Goal: Task Accomplishment & Management: Manage account settings

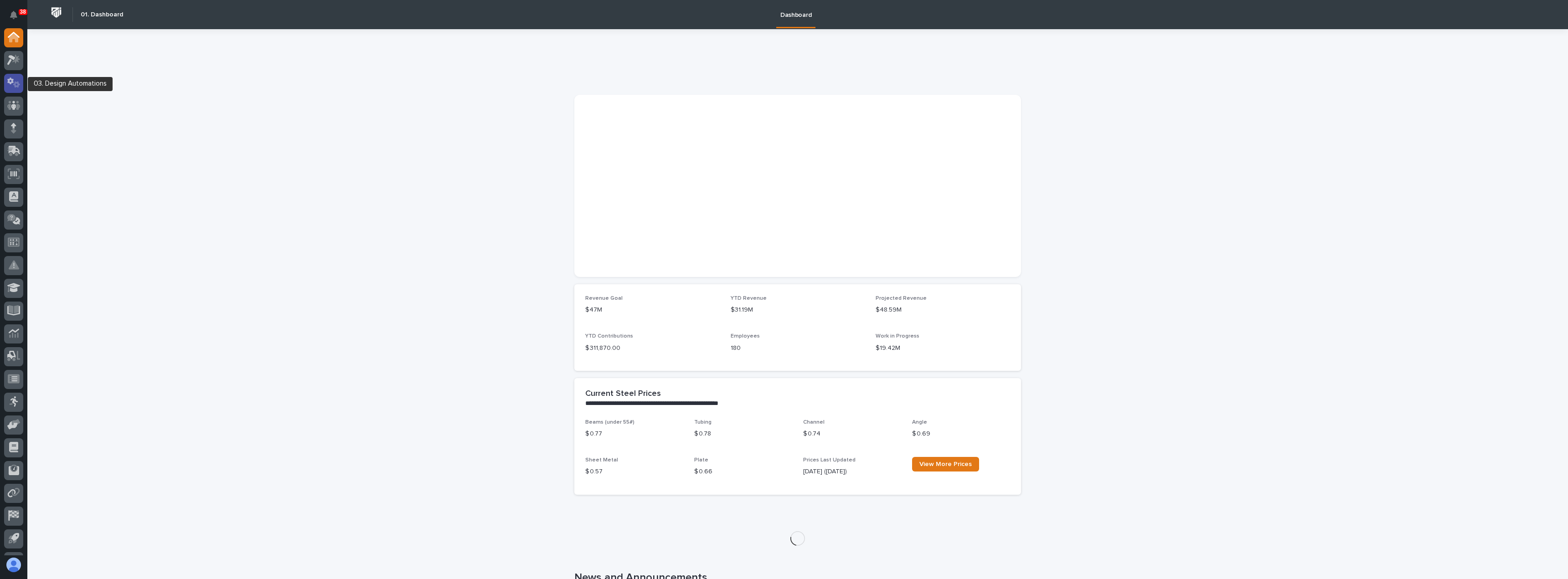
click at [13, 86] on icon at bounding box center [13, 82] width 13 height 10
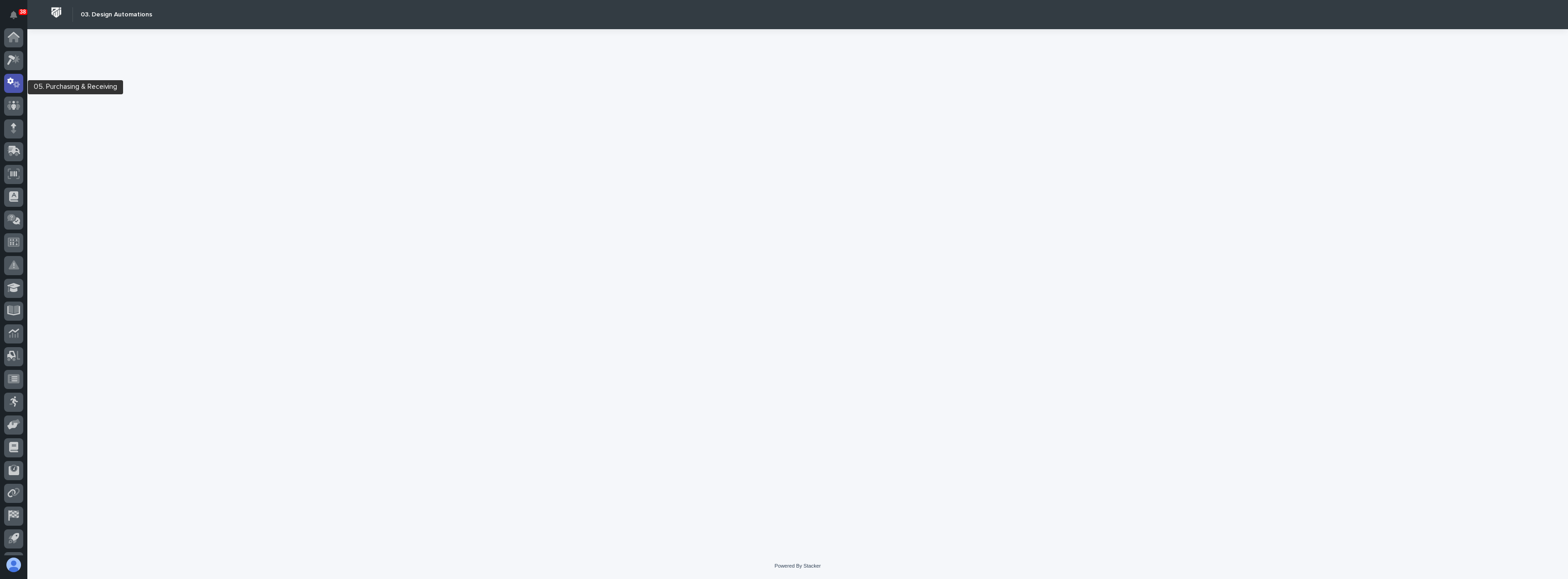
scroll to position [42, 0]
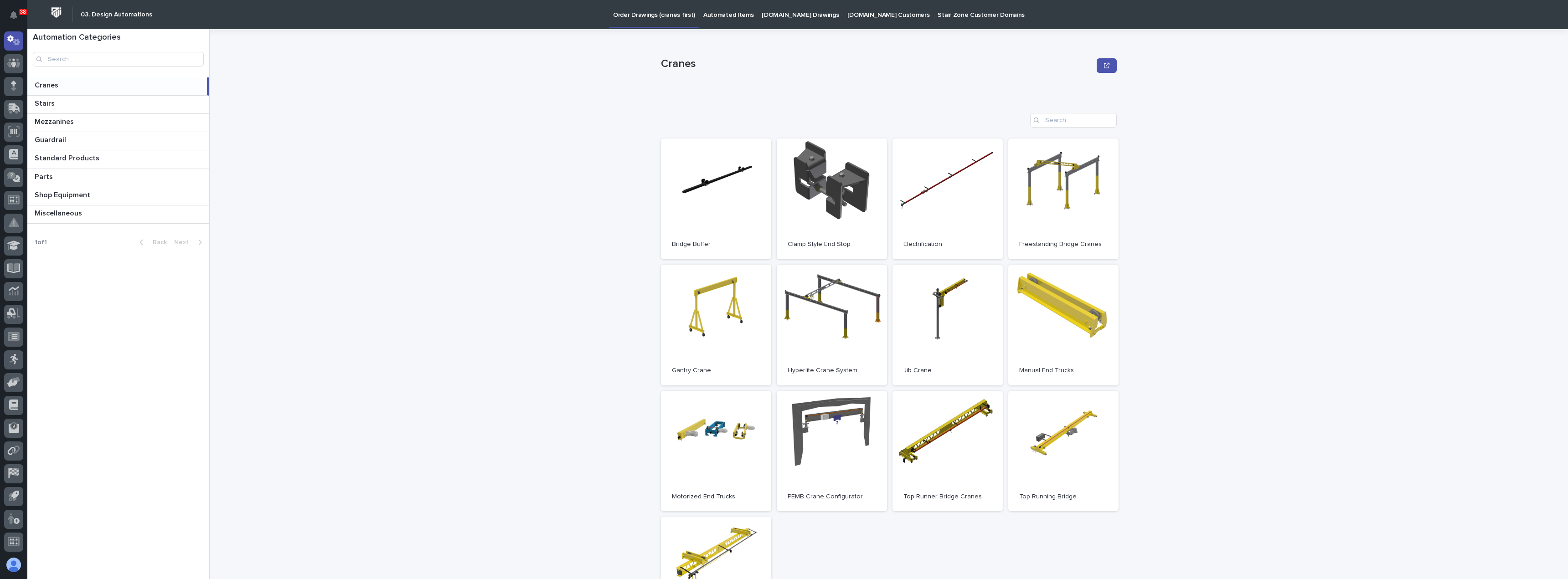
click at [856, 16] on p "[DOMAIN_NAME] Customers" at bounding box center [888, 10] width 82 height 19
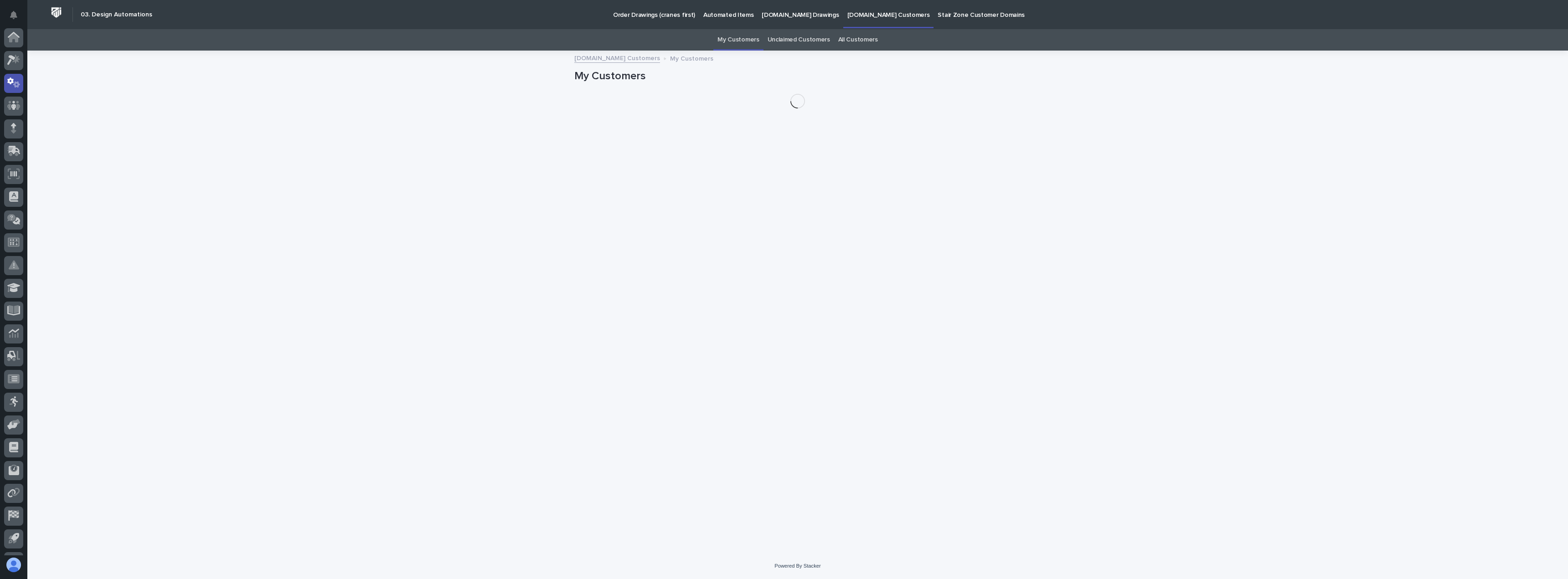
scroll to position [42, 0]
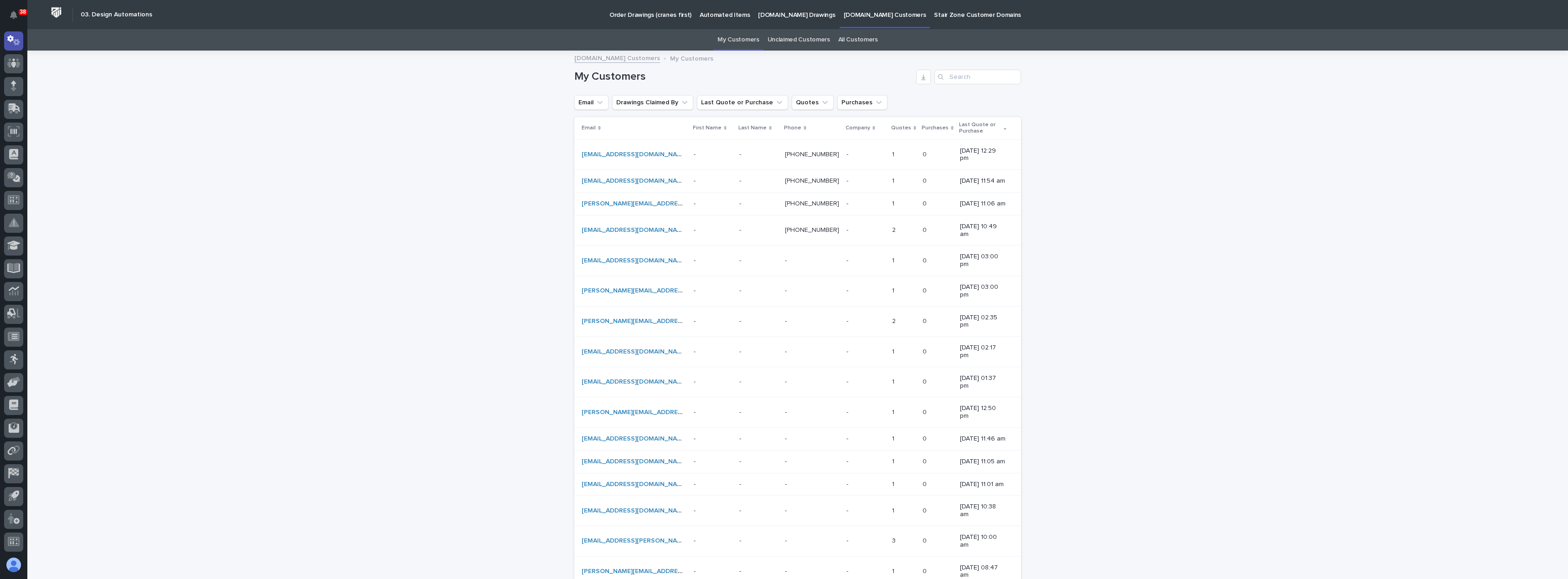
click at [782, 11] on p "[DOMAIN_NAME] Drawings" at bounding box center [796, 10] width 77 height 19
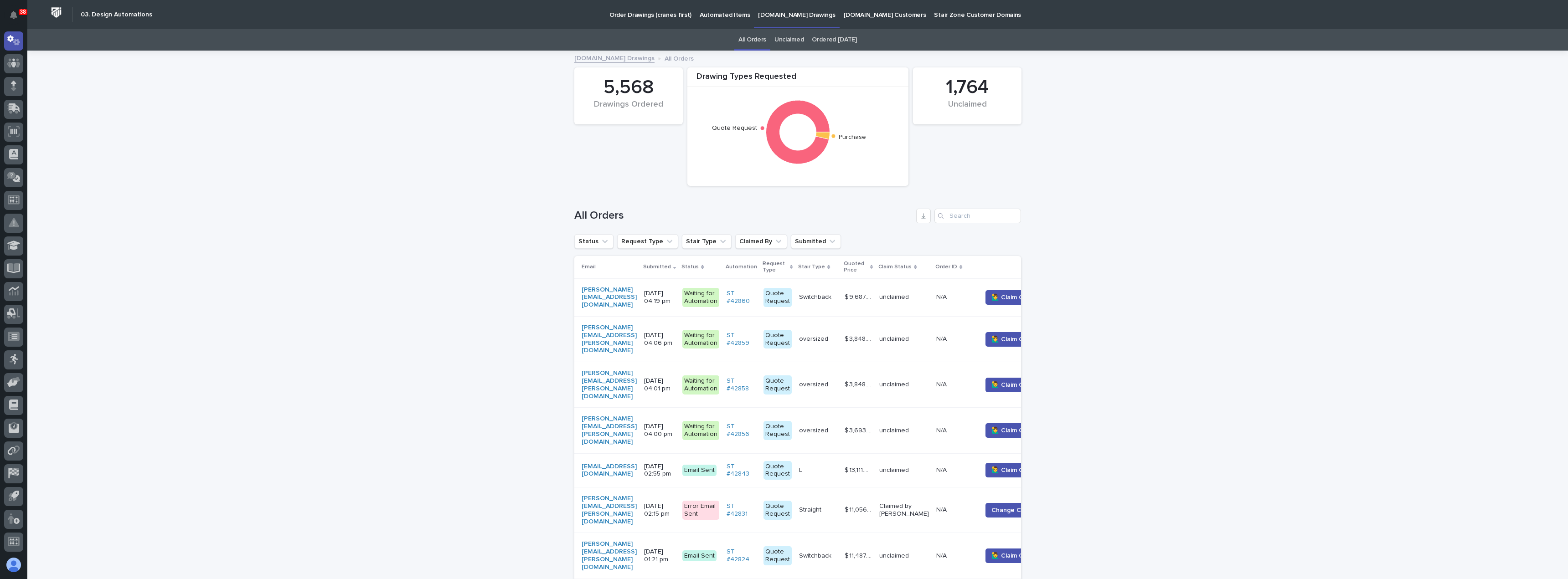
click at [911, 262] on p "Claim Status" at bounding box center [895, 267] width 33 height 10
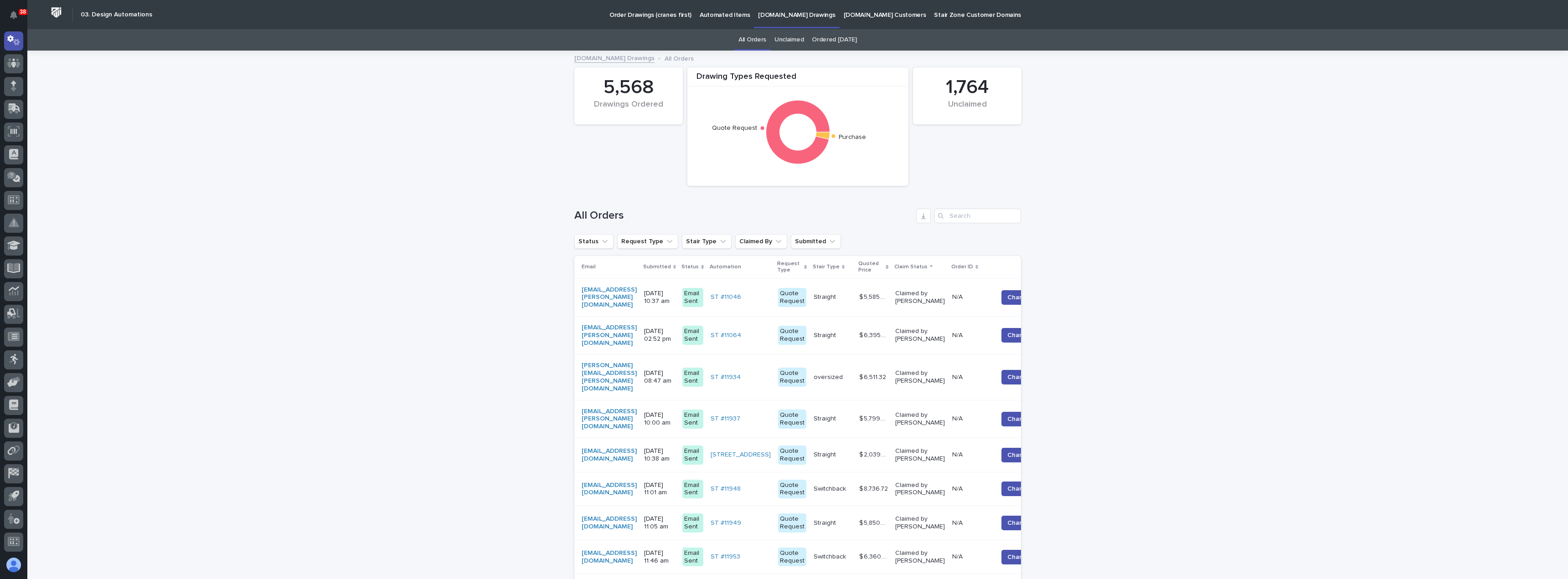
click at [927, 266] on p "Claim Status" at bounding box center [911, 267] width 33 height 10
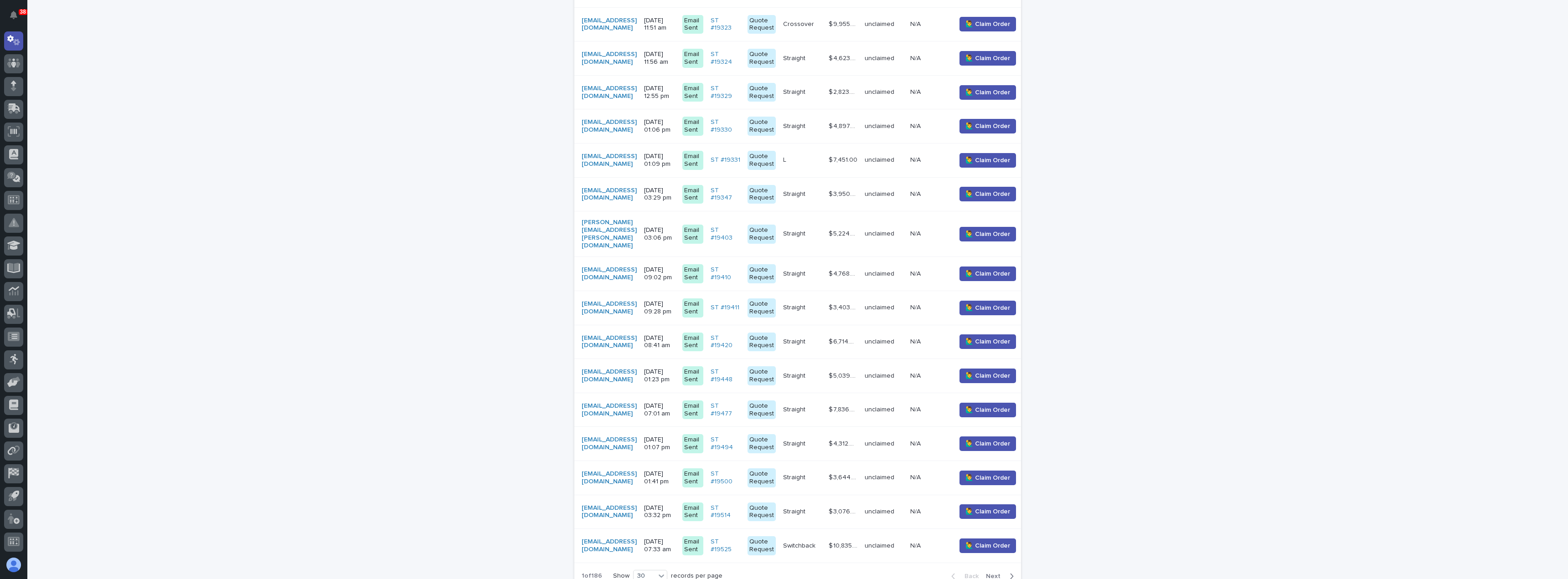
scroll to position [829, 0]
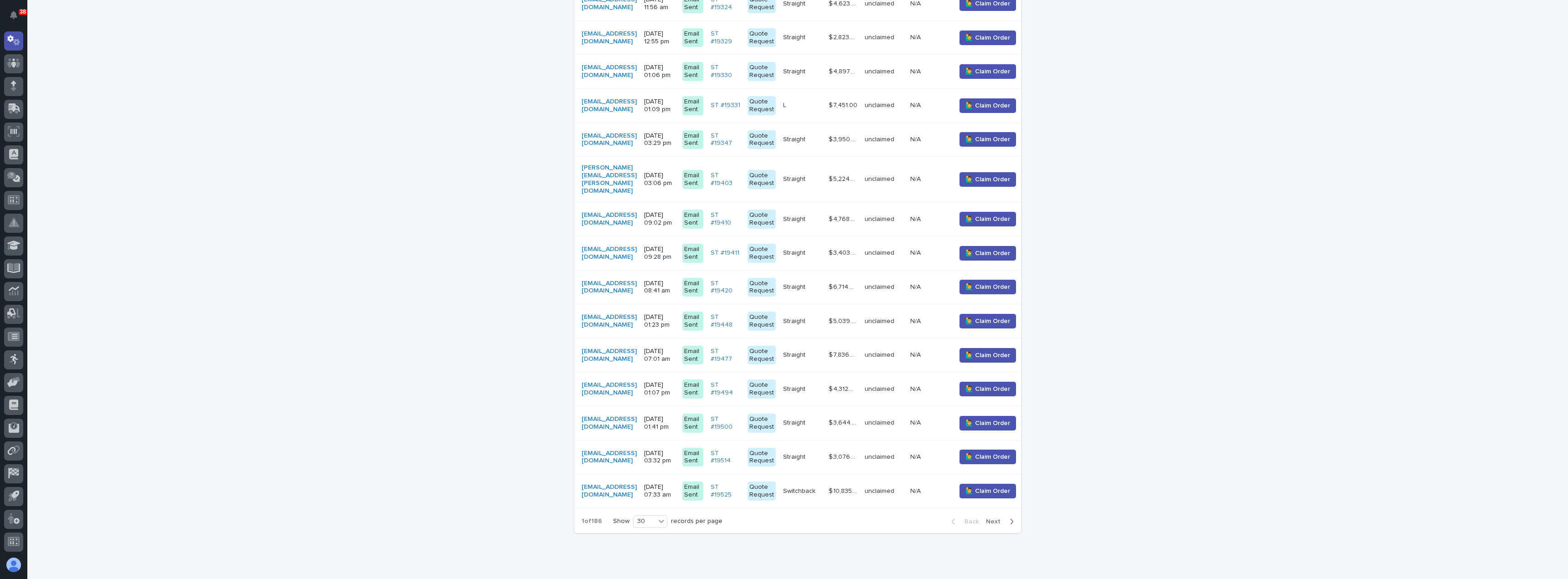
click at [988, 518] on span "Next" at bounding box center [995, 522] width 20 height 6
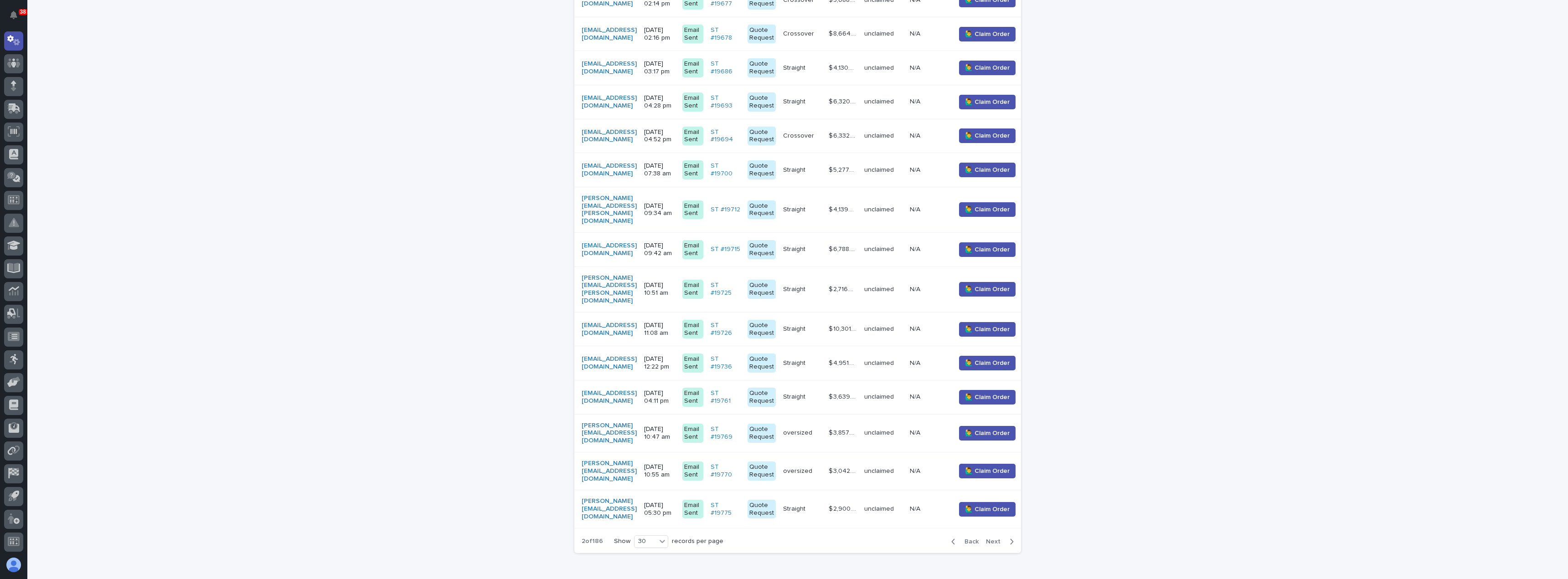
click at [994, 538] on span "Next" at bounding box center [995, 541] width 20 height 6
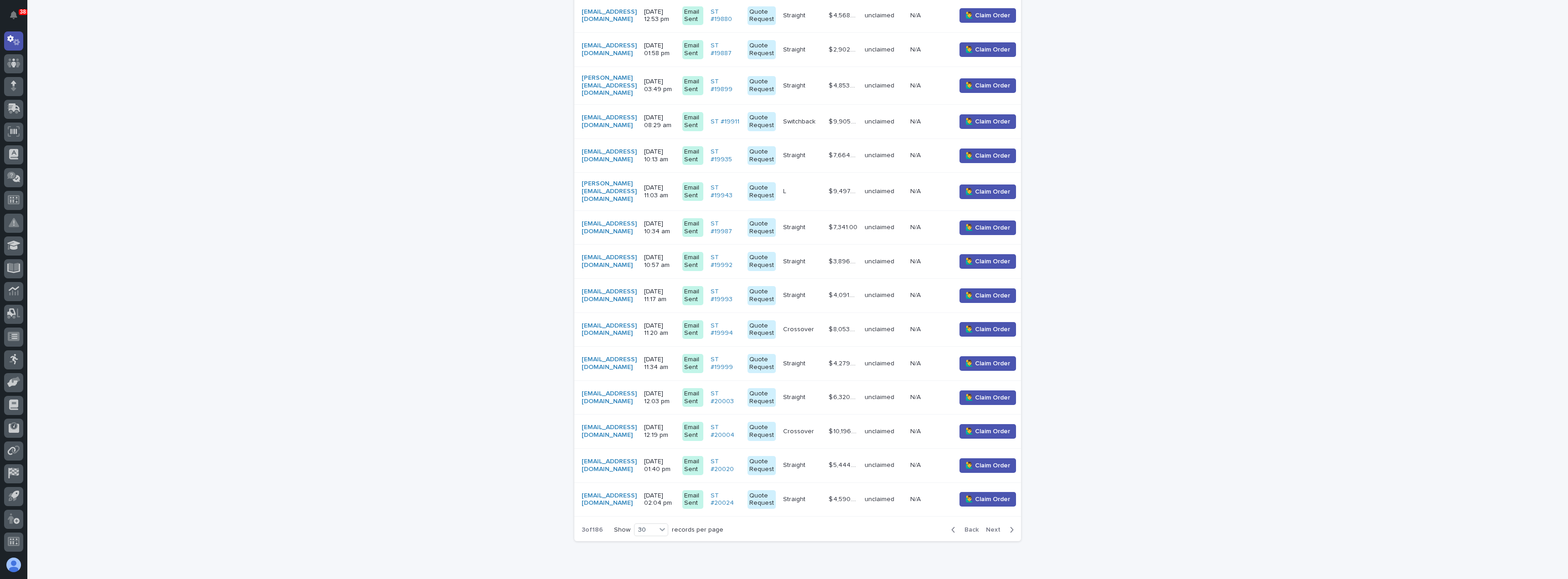
click at [994, 527] on span "Next" at bounding box center [995, 530] width 20 height 6
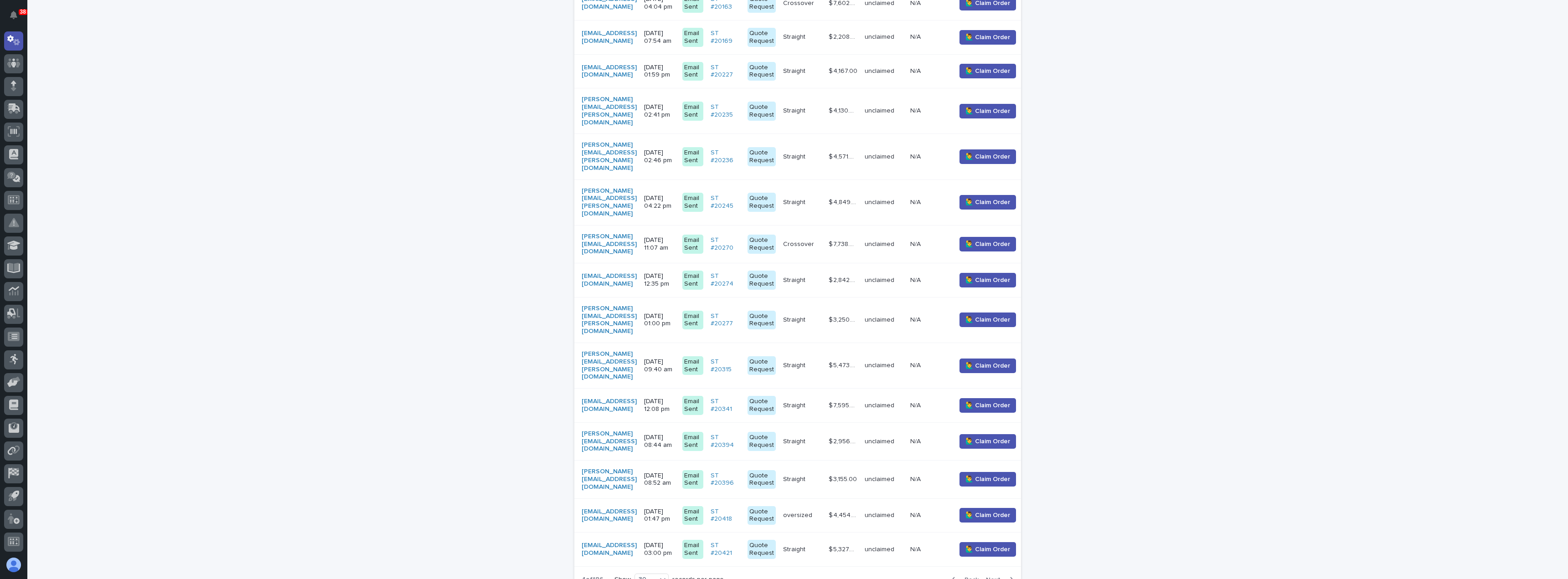
click at [994, 576] on span "Next" at bounding box center [995, 580] width 20 height 6
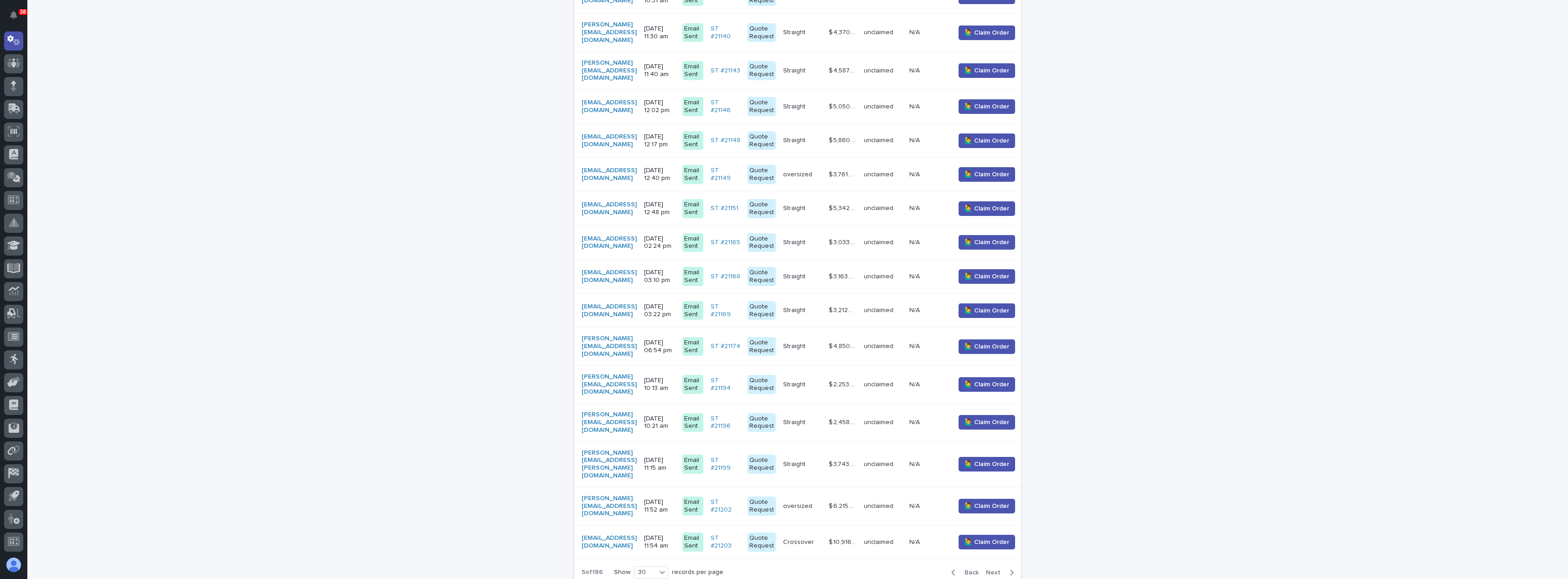
click at [994, 569] on span "Next" at bounding box center [995, 573] width 20 height 6
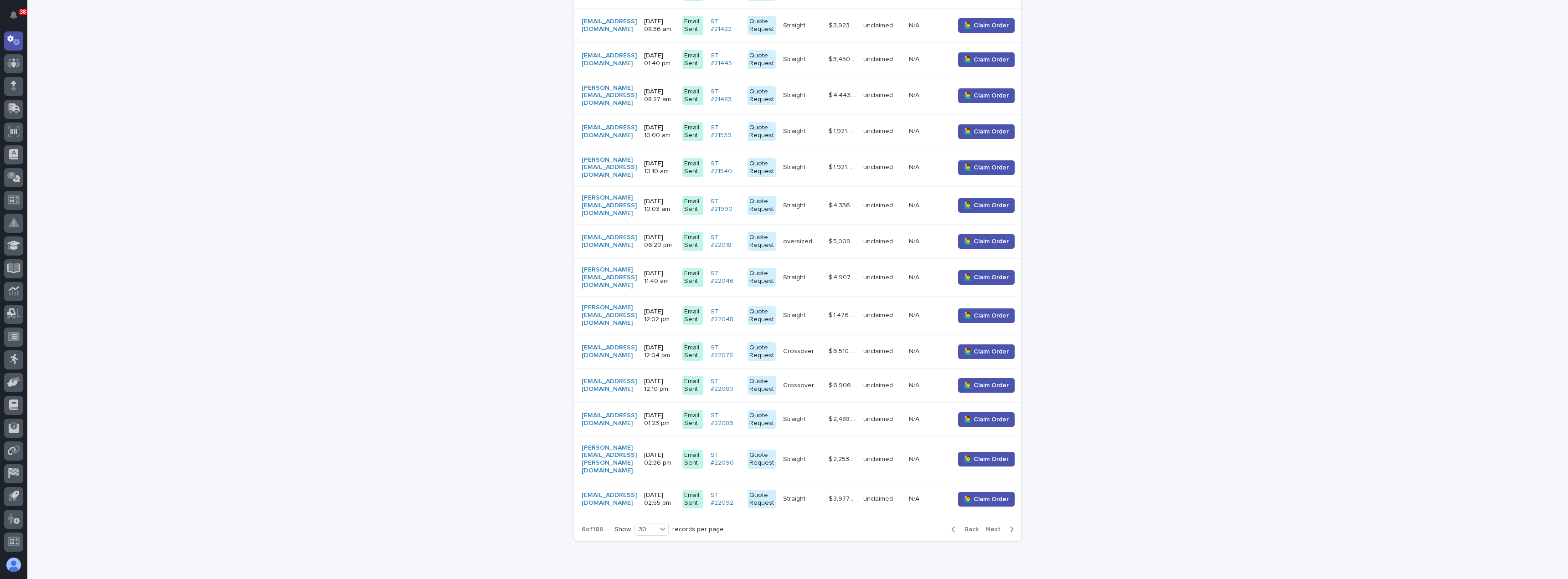
click at [994, 526] on span "Next" at bounding box center [995, 529] width 20 height 6
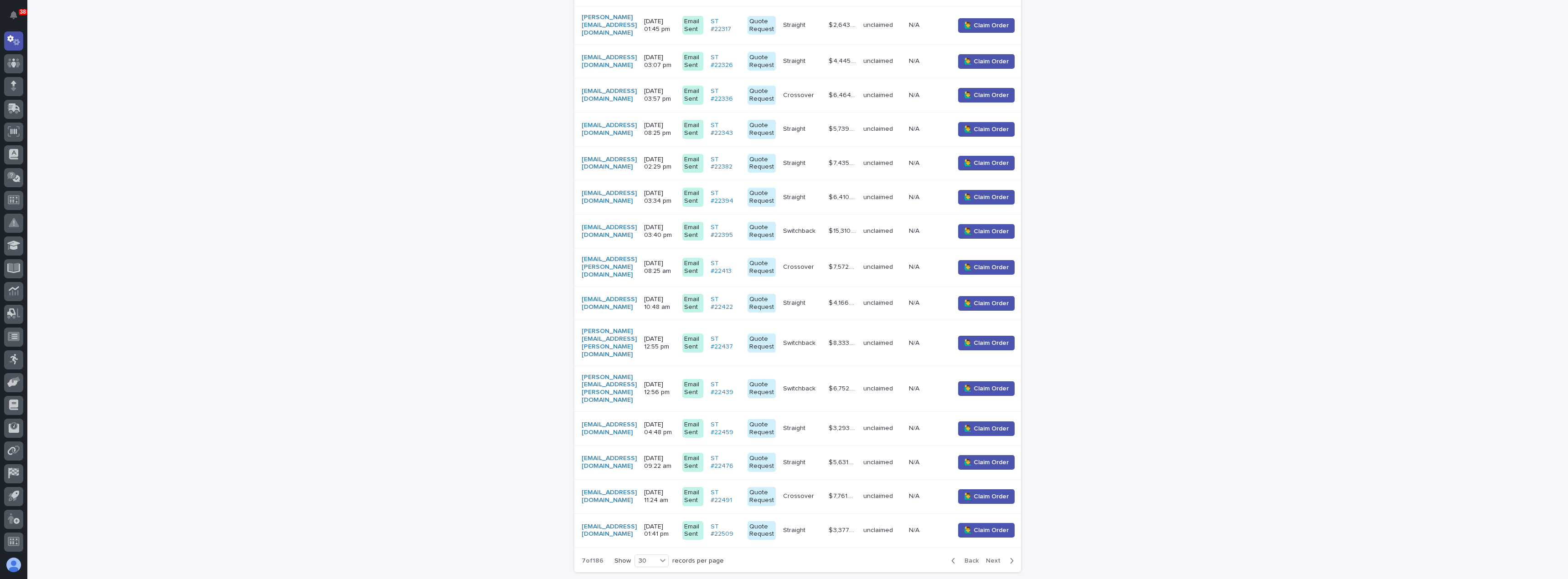
click at [994, 557] on span "Next" at bounding box center [995, 560] width 20 height 6
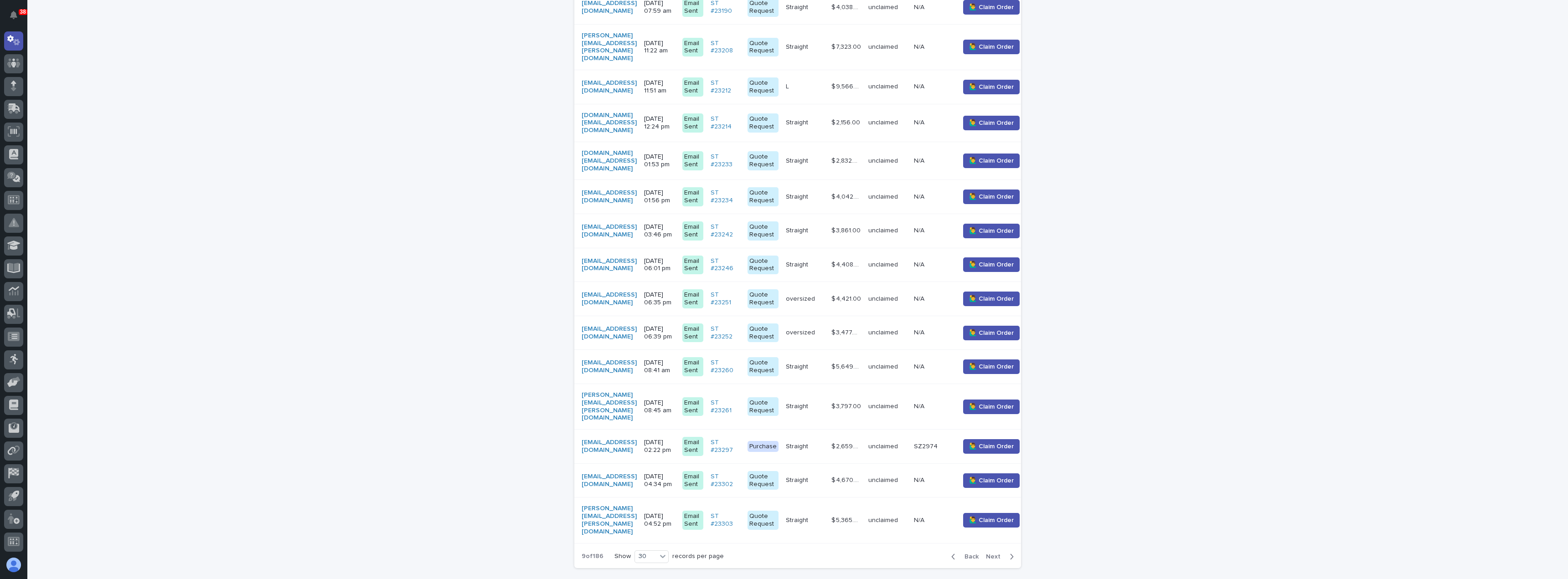
click at [987, 553] on span "Next" at bounding box center [995, 557] width 20 height 6
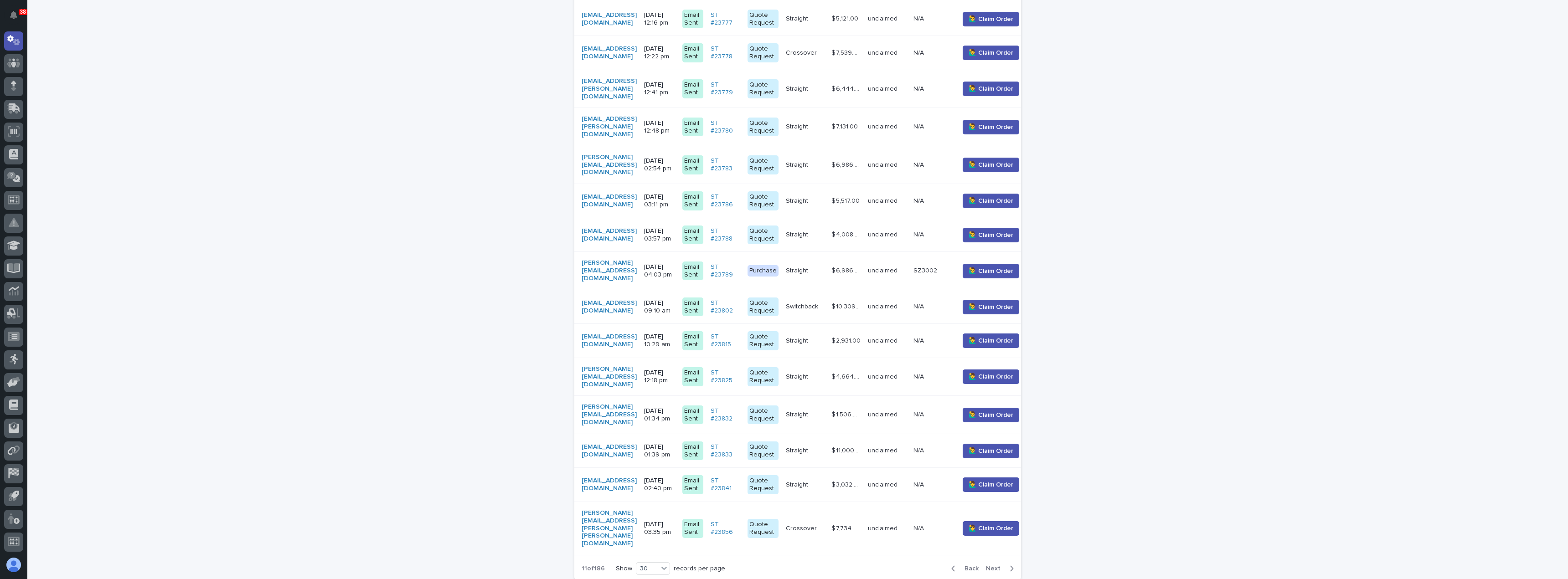
click at [991, 566] on span "Next" at bounding box center [995, 569] width 20 height 6
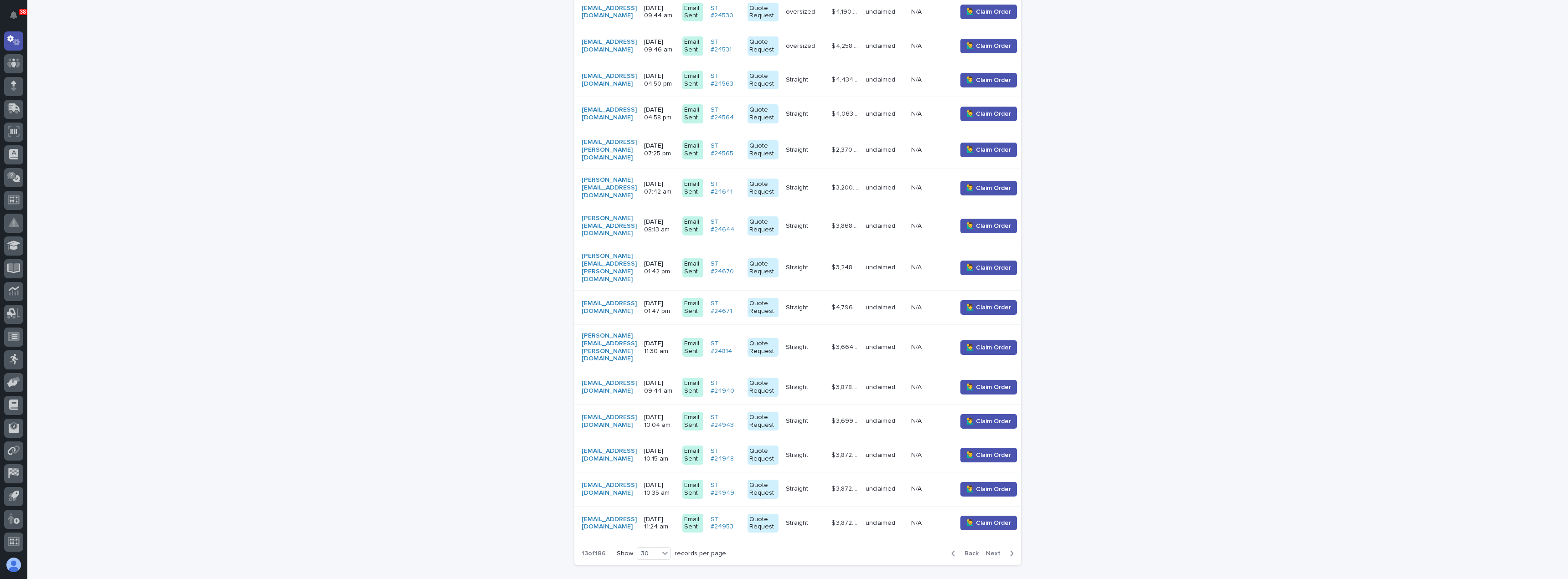
click at [995, 550] on span "Next" at bounding box center [995, 553] width 20 height 6
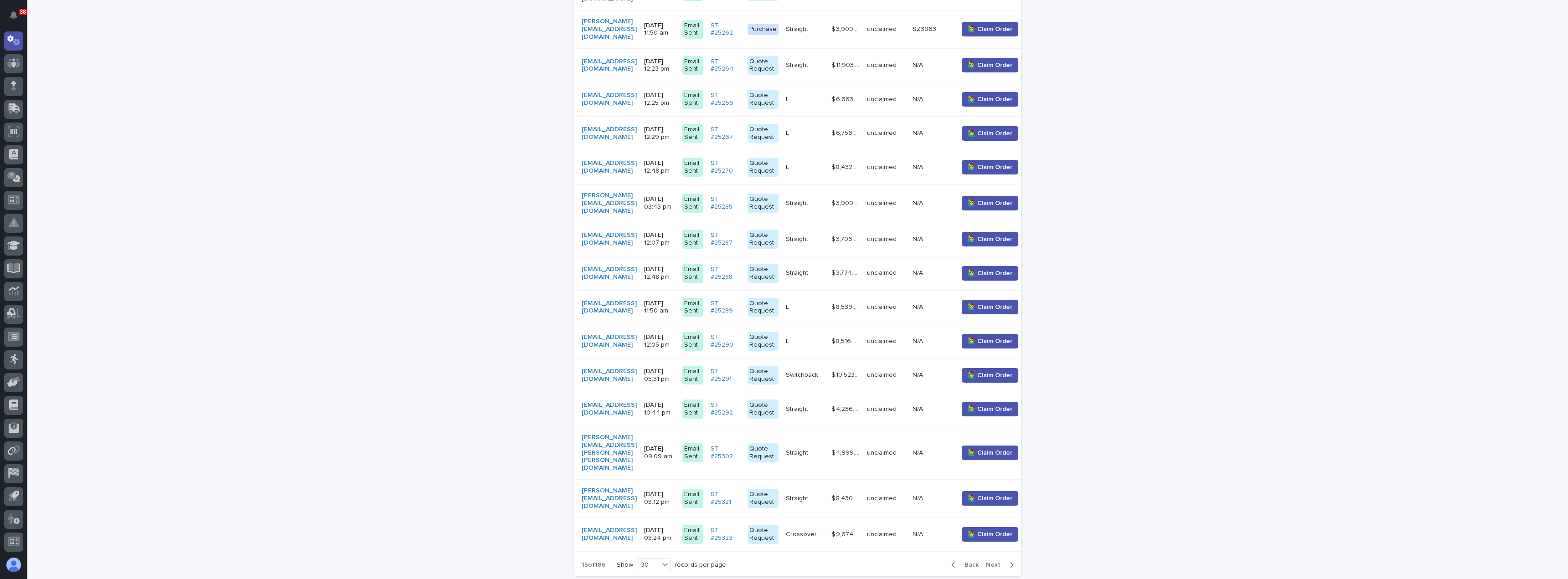
click at [995, 562] on span "Next" at bounding box center [995, 565] width 20 height 6
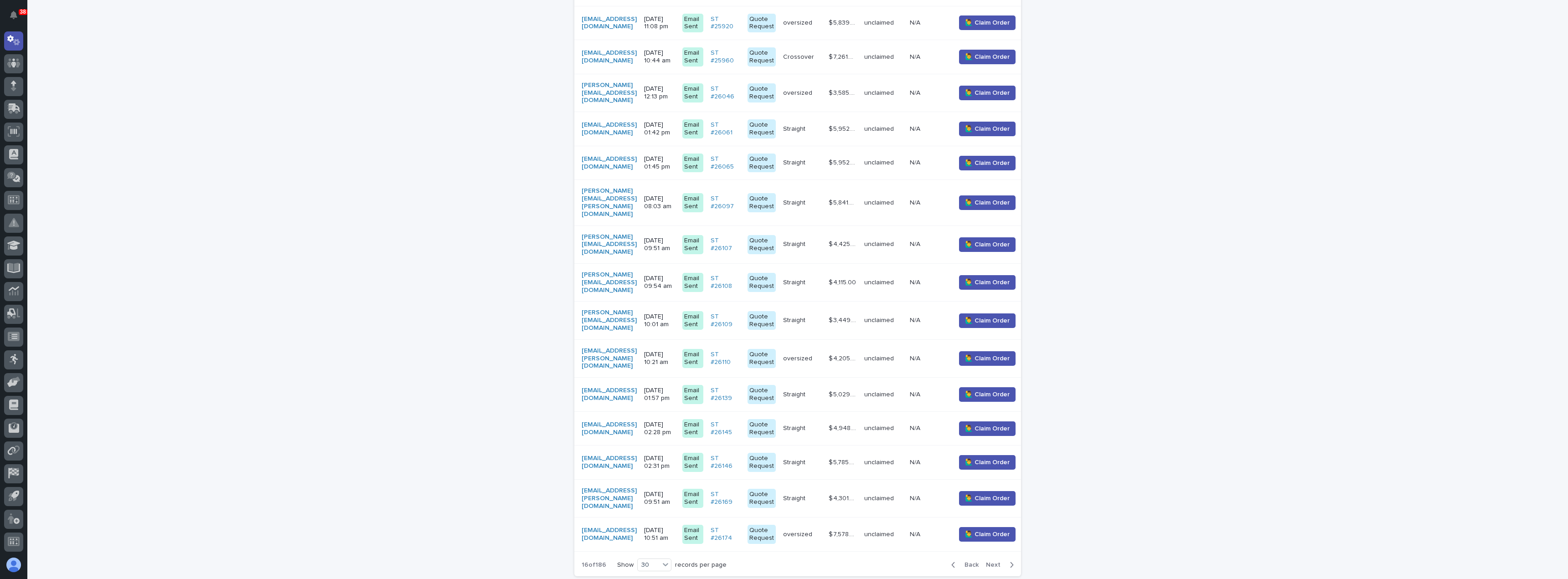
click at [995, 562] on span "Next" at bounding box center [995, 565] width 20 height 6
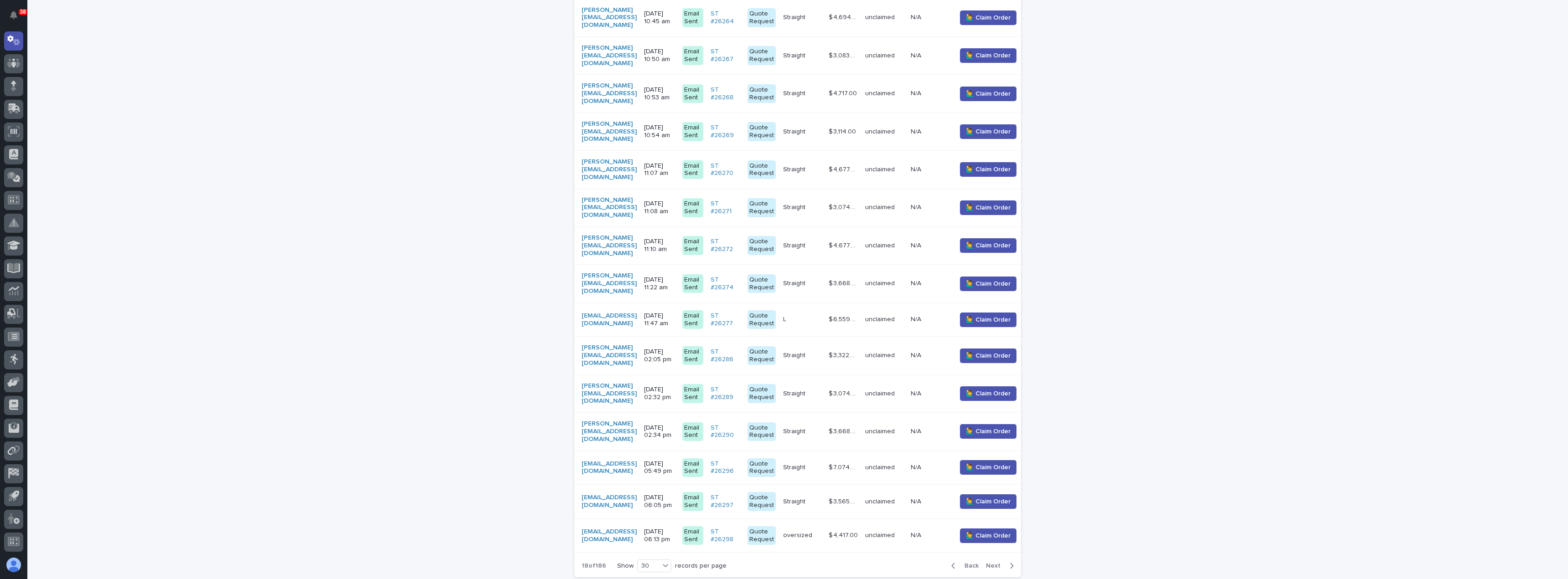
click at [995, 562] on span "Next" at bounding box center [995, 566] width 20 height 6
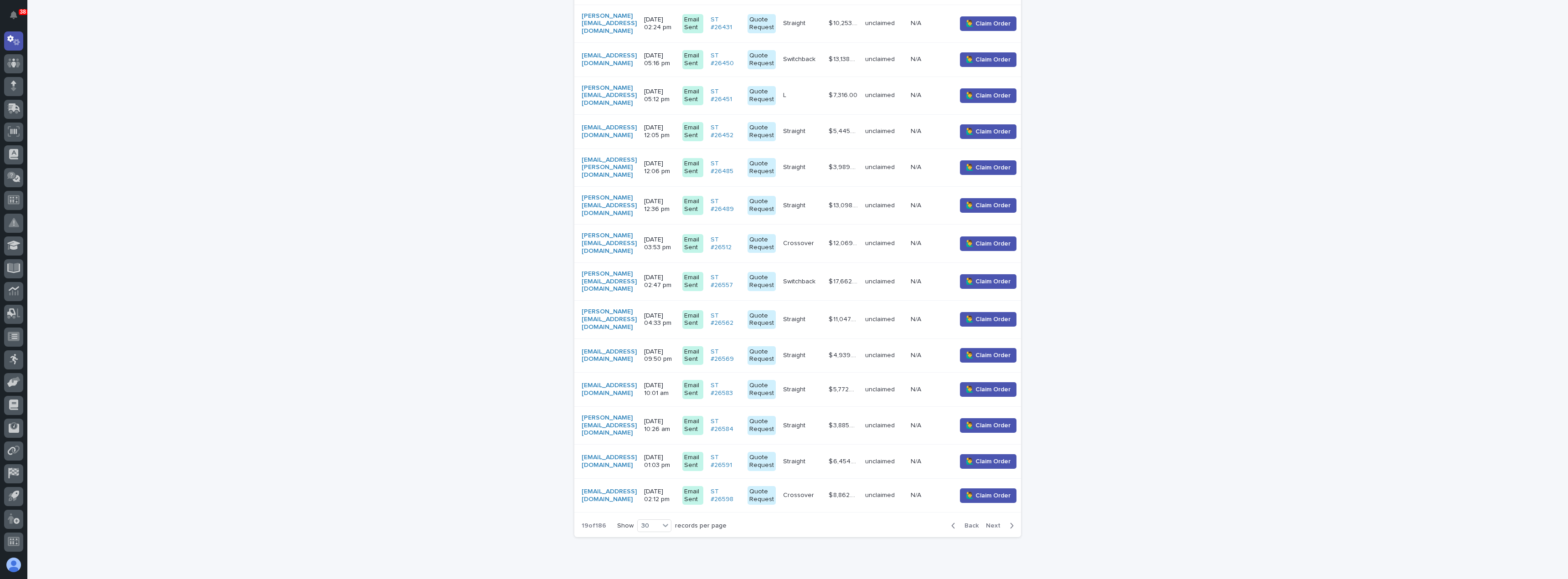
click at [995, 522] on span "Next" at bounding box center [995, 525] width 20 height 6
